Goal: Task Accomplishment & Management: Use online tool/utility

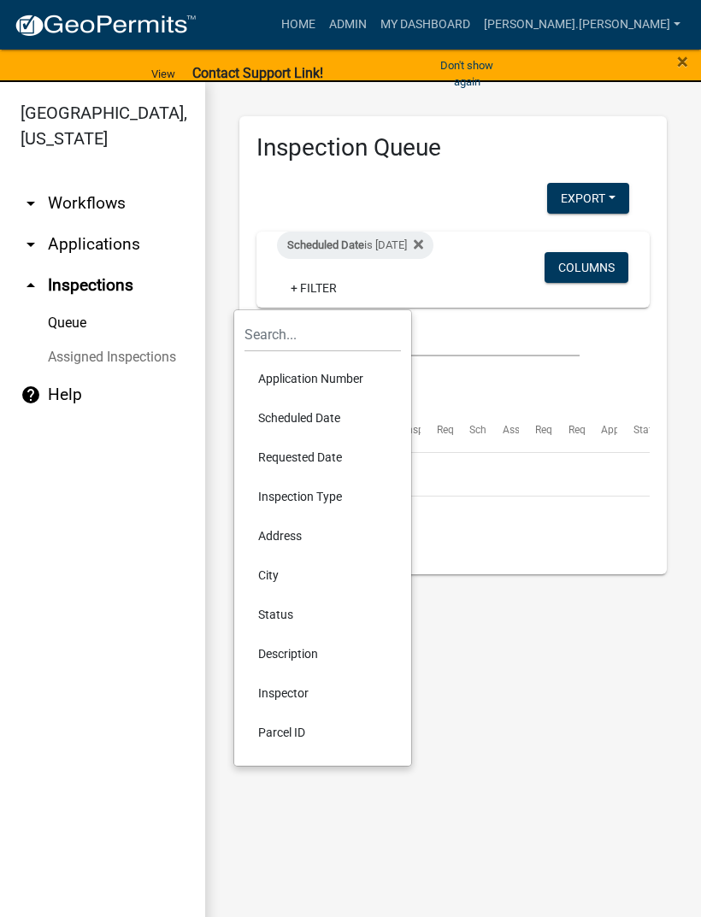
click at [335, 417] on li "Scheduled Date" at bounding box center [322, 417] width 156 height 39
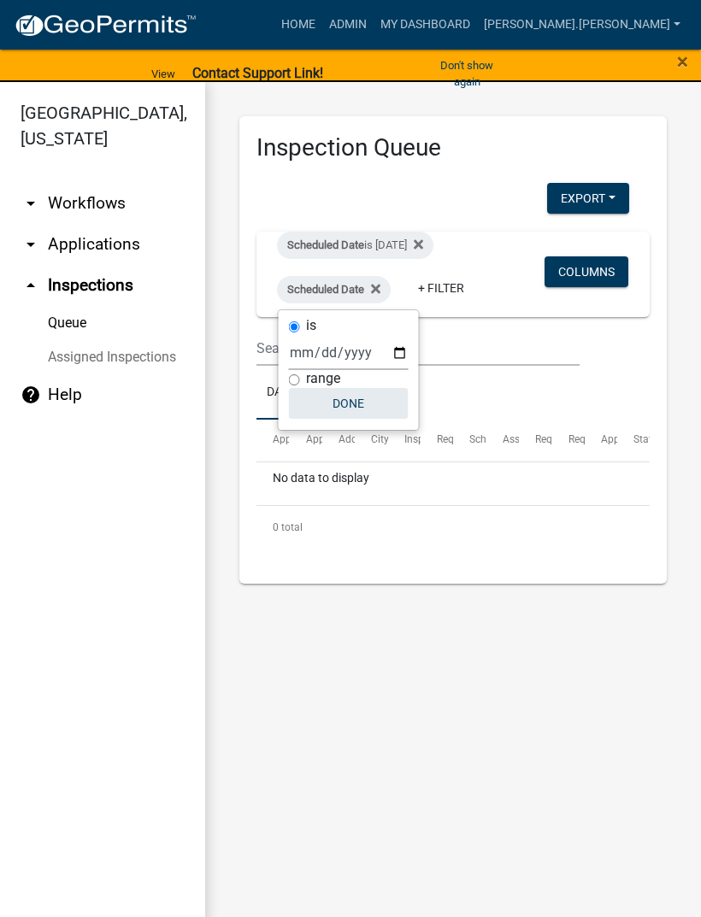
click at [348, 408] on button "Done" at bounding box center [349, 403] width 120 height 31
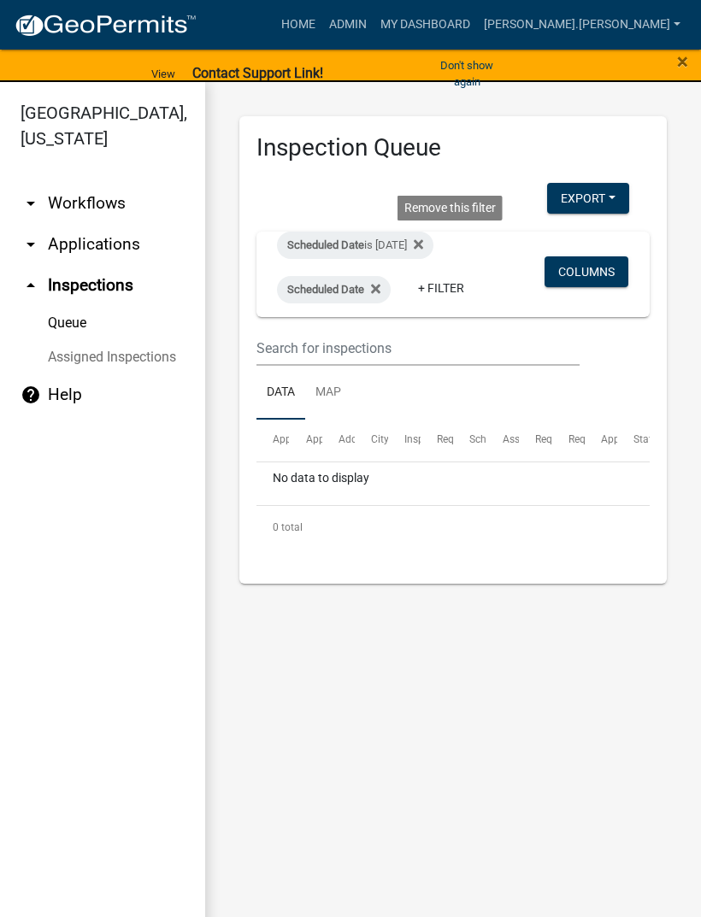
click at [423, 240] on icon at bounding box center [418, 243] width 9 height 9
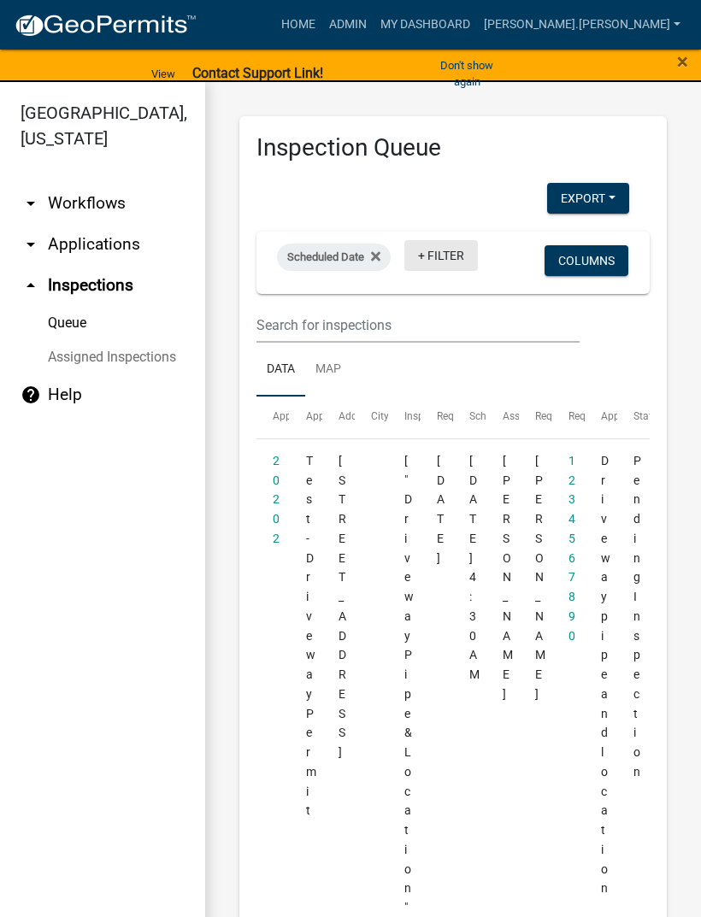
click at [438, 256] on link "+ Filter" at bounding box center [441, 255] width 74 height 31
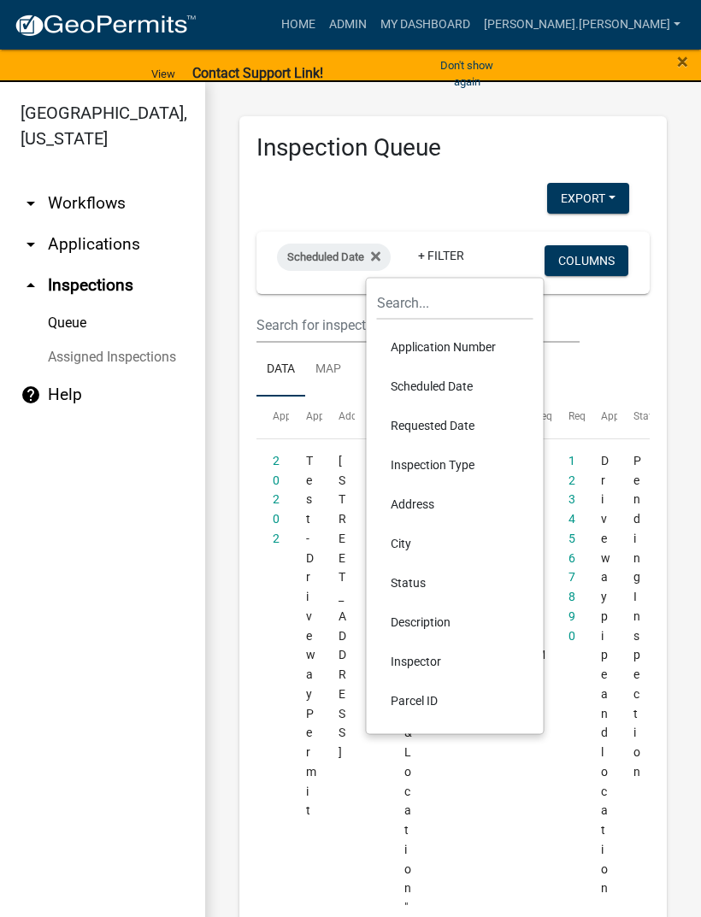
click at [462, 379] on li "Scheduled Date" at bounding box center [455, 386] width 156 height 39
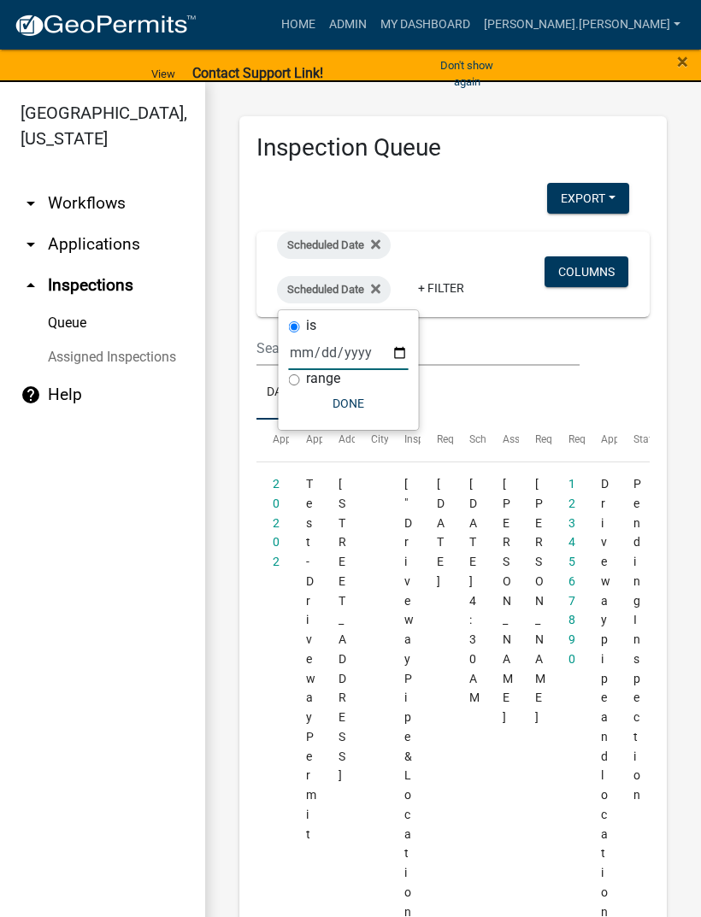
click at [370, 352] on input "date" at bounding box center [349, 352] width 120 height 35
type input "2025-09-17"
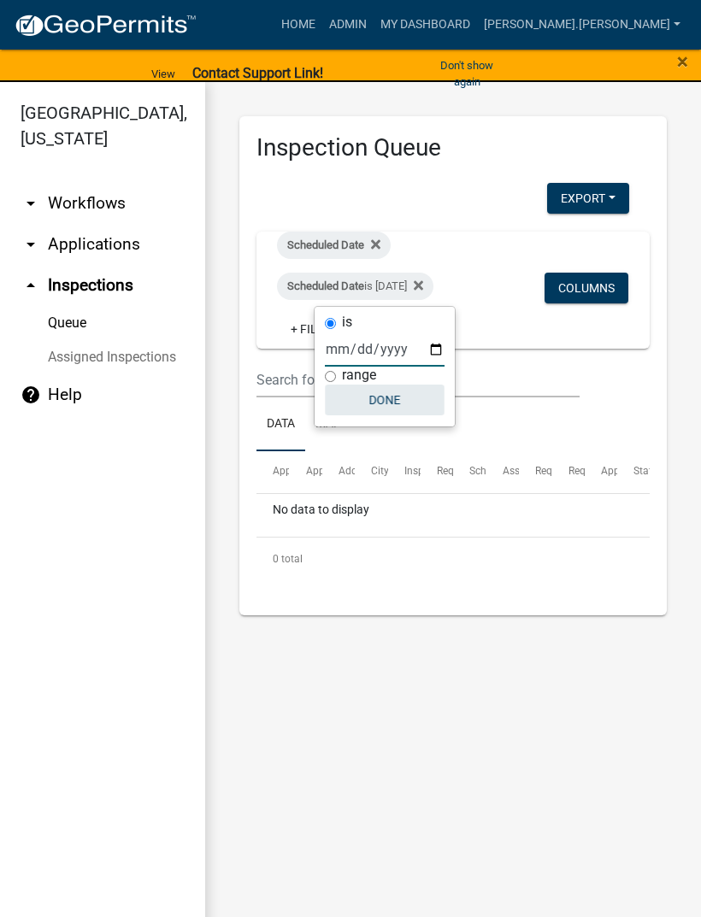
click at [378, 397] on button "Done" at bounding box center [385, 400] width 120 height 31
